Goal: Task Accomplishment & Management: Complete application form

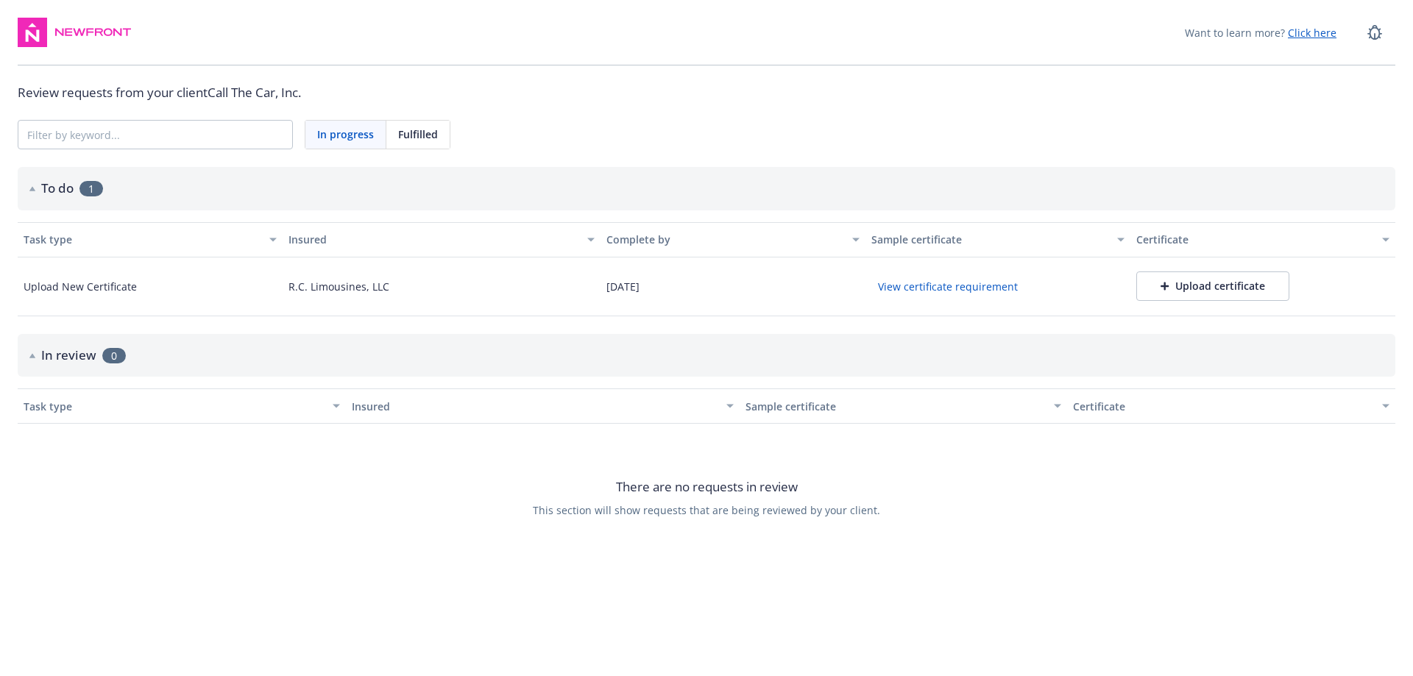
click at [923, 287] on button "View certificate requirement" at bounding box center [947, 286] width 153 height 23
click at [1200, 281] on div "Upload certificate" at bounding box center [1213, 286] width 105 height 15
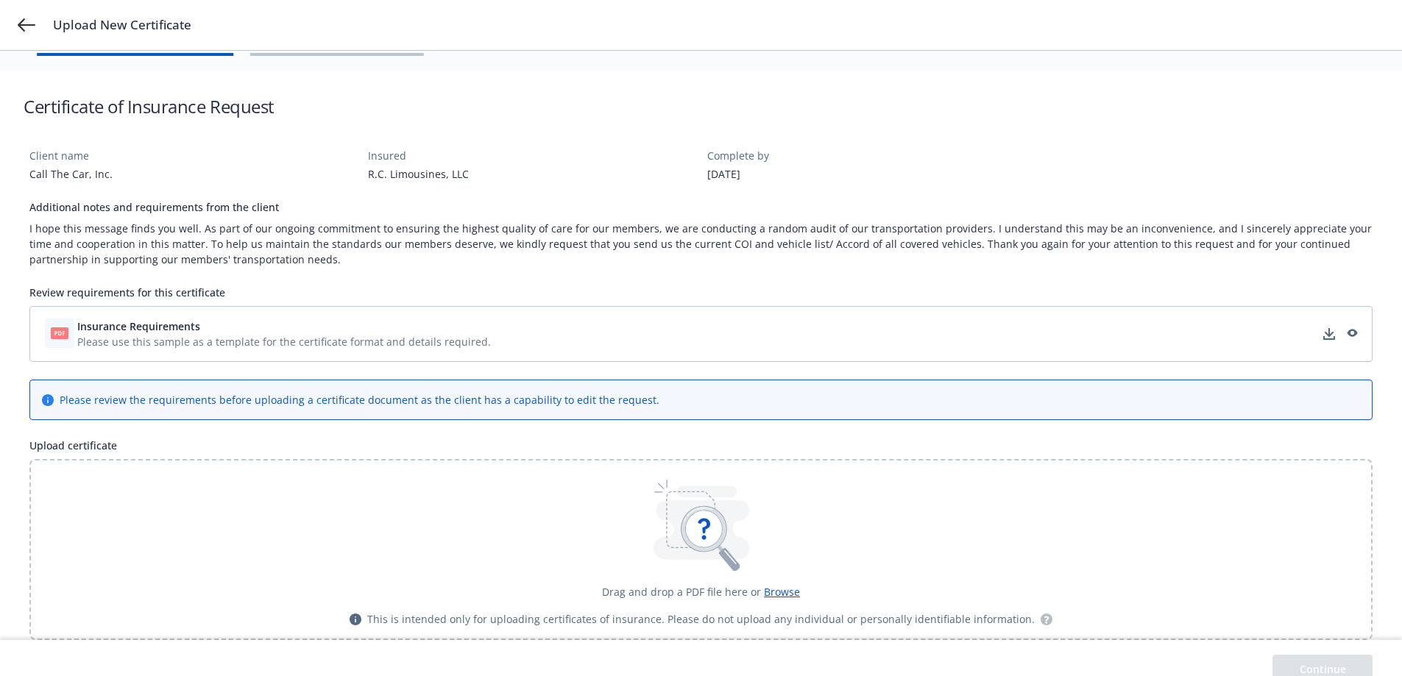
scroll to position [68, 0]
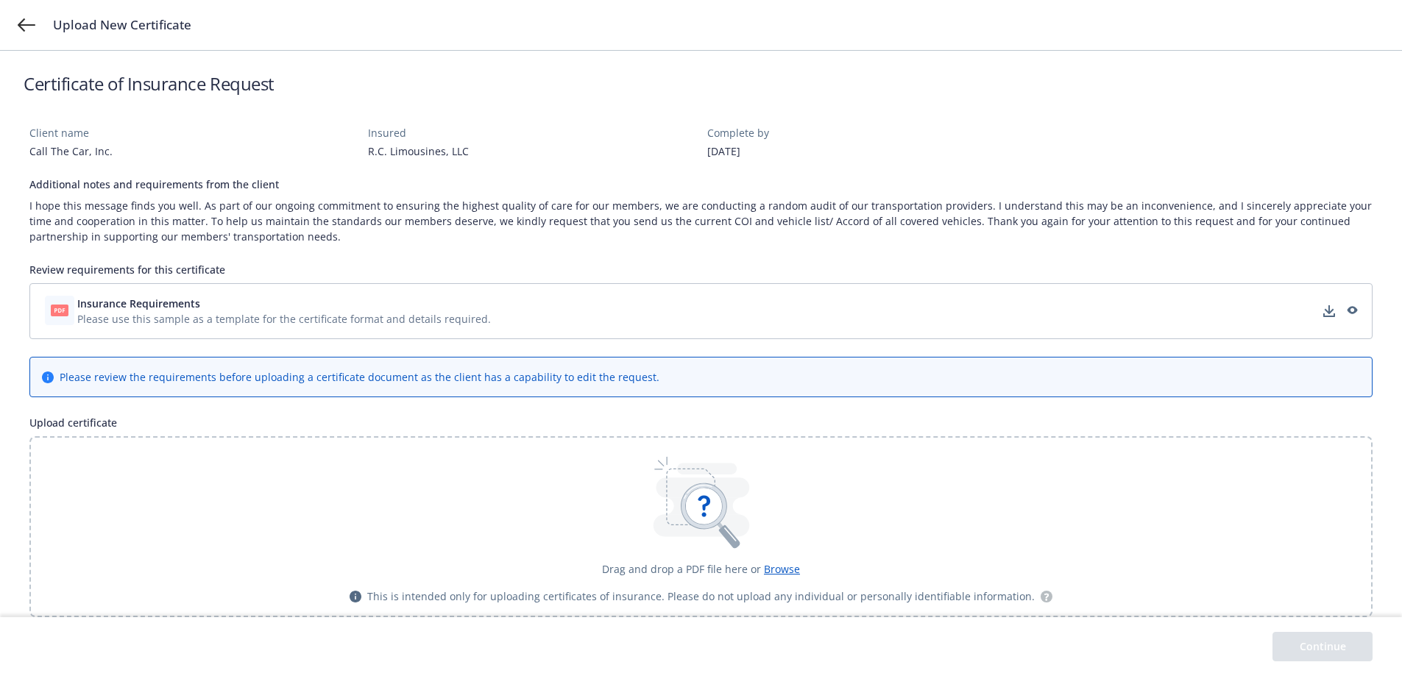
click at [778, 567] on span "Browse" at bounding box center [782, 569] width 36 height 14
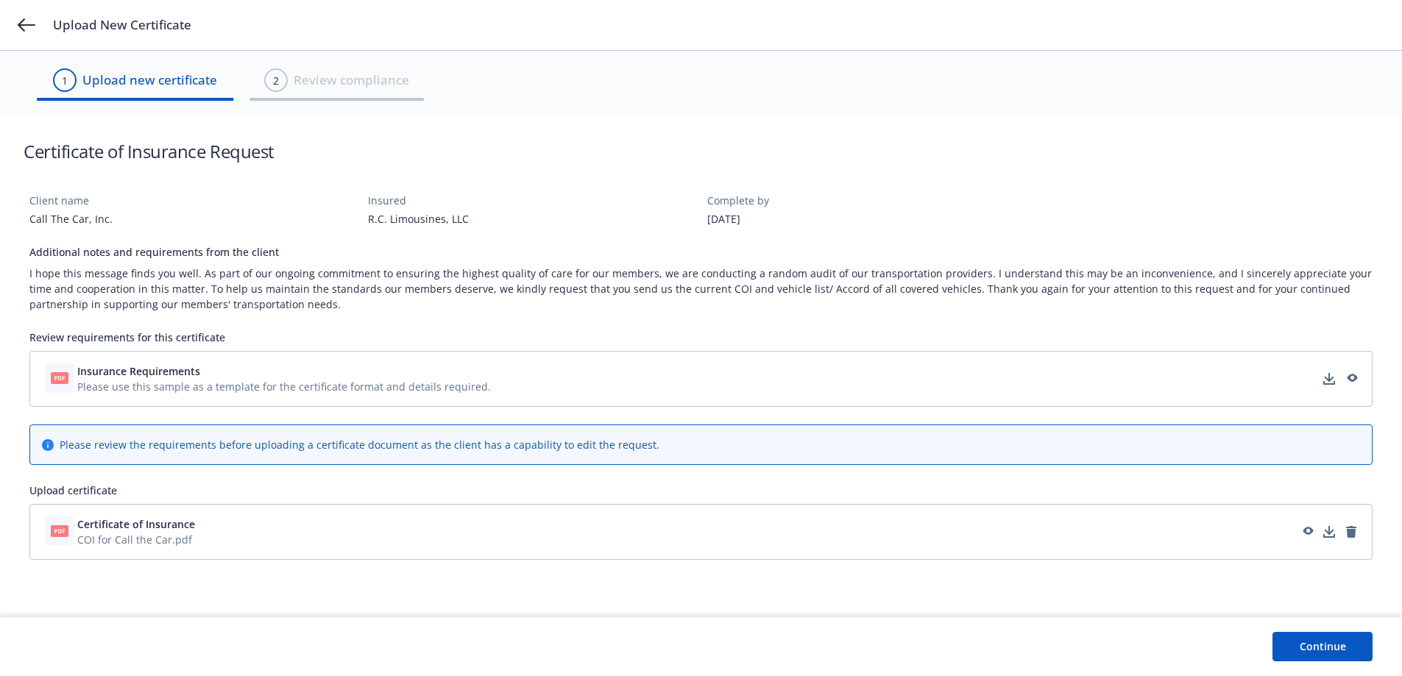
scroll to position [0, 0]
click at [1302, 646] on button "Continue" at bounding box center [1334, 646] width 100 height 29
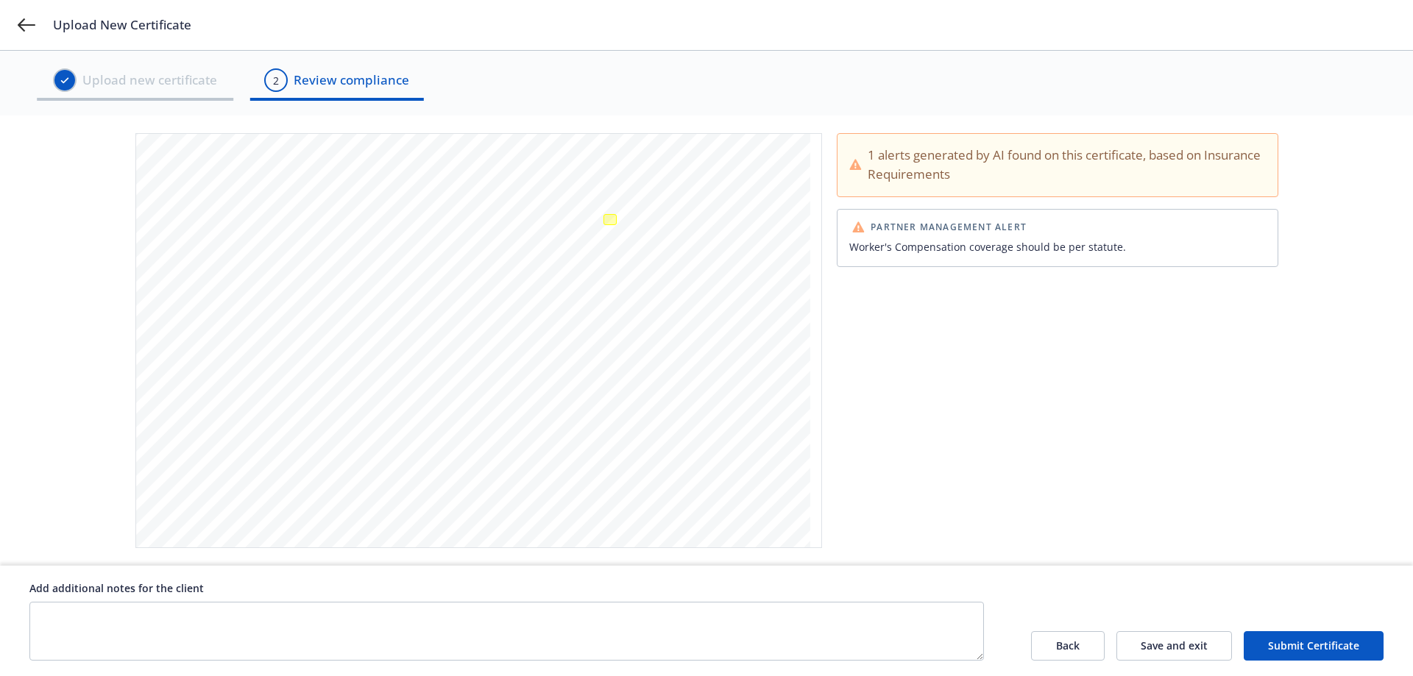
scroll to position [446, 0]
click at [602, 220] on div "[DATE] ISU [PERSON_NAME] Insurance Agency CA License #6012433 [GEOGRAPHIC_DATA]…" at bounding box center [473, 124] width 674 height 872
click at [619, 224] on div "[DATE] ISU [PERSON_NAME] Insurance Agency CA License #6012433 [GEOGRAPHIC_DATA]…" at bounding box center [473, 124] width 674 height 872
click at [618, 224] on div "[DATE] ISU [PERSON_NAME] Insurance Agency CA License #6012433 [GEOGRAPHIC_DATA]…" at bounding box center [473, 124] width 674 height 872
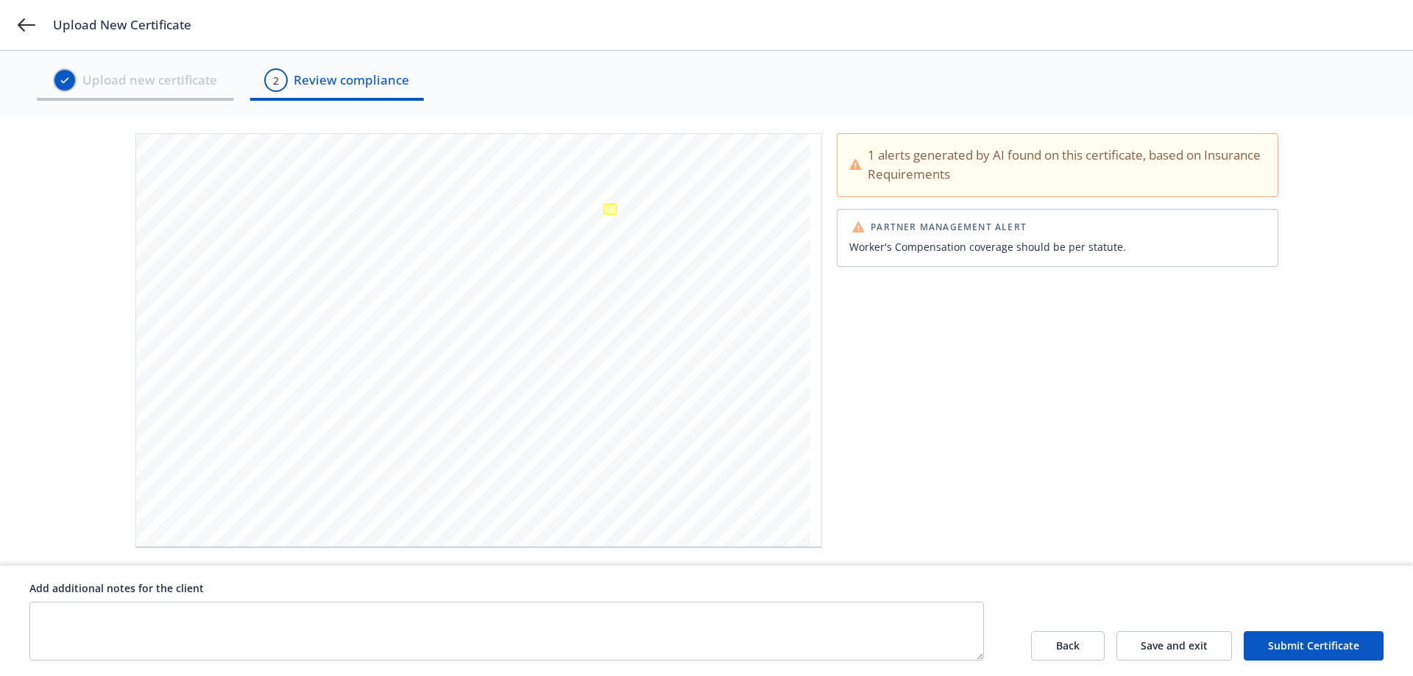
click at [1310, 648] on button "Submit Certificate" at bounding box center [1314, 645] width 140 height 29
